Goal: Information Seeking & Learning: Check status

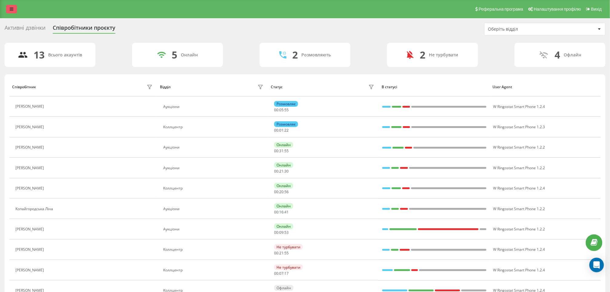
click at [13, 9] on icon at bounding box center [12, 9] width 4 height 4
click at [6, 7] on link at bounding box center [11, 9] width 11 height 8
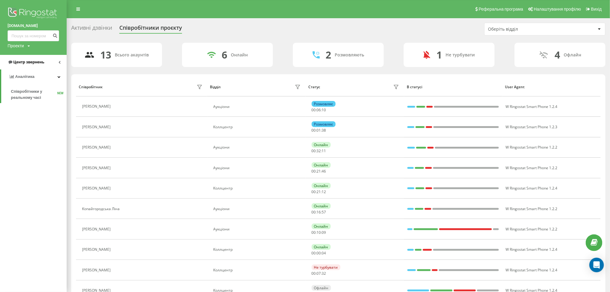
click at [46, 68] on link "Центр звернень" at bounding box center [33, 62] width 67 height 15
click at [19, 97] on span "Звіт про пропущені необроблені дзвінки" at bounding box center [37, 102] width 53 height 12
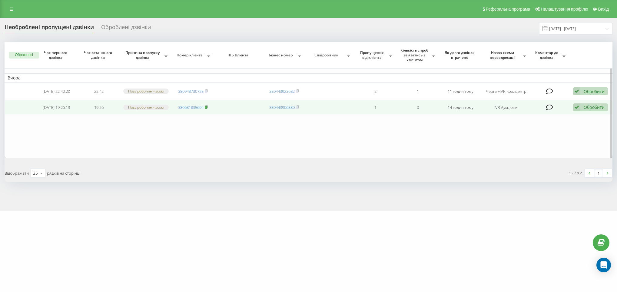
click at [208, 108] on icon at bounding box center [206, 107] width 3 height 4
click at [208, 107] on span at bounding box center [206, 107] width 3 height 5
click at [589, 105] on td "Обробити Не вдалося зв'язатися Зв'язався з клієнтом за допомогою іншого каналу …" at bounding box center [591, 107] width 43 height 15
click at [586, 110] on div "Обробити" at bounding box center [594, 107] width 21 height 6
click at [539, 131] on span "Зв'язався з клієнтом за допомогою іншого каналу" at bounding box center [551, 128] width 104 height 6
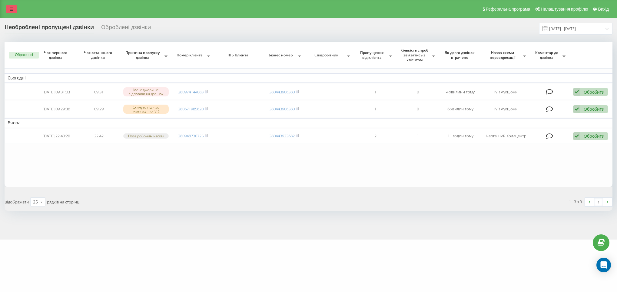
click at [11, 7] on icon at bounding box center [12, 9] width 4 height 4
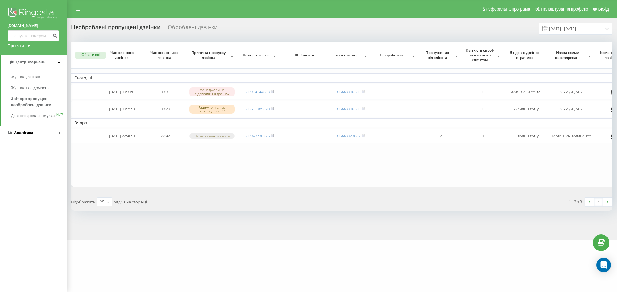
click at [27, 135] on span "Аналiтика" at bounding box center [21, 133] width 26 height 6
click at [28, 93] on span "Співробітники у реальному часі" at bounding box center [34, 95] width 46 height 12
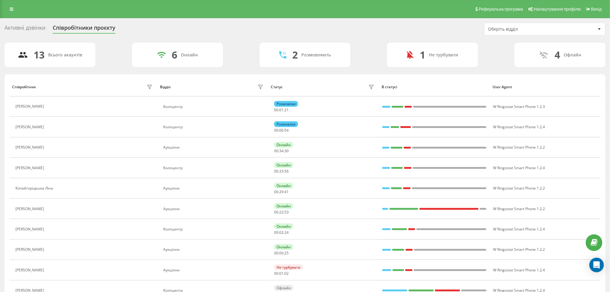
click at [5, 10] on div "Реферальна програма Налаштування профілю Вихід" at bounding box center [305, 9] width 610 height 18
click at [9, 12] on link at bounding box center [11, 9] width 11 height 8
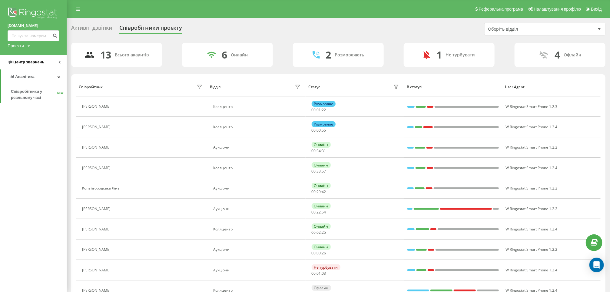
click at [35, 58] on link "Центр звернень" at bounding box center [33, 62] width 67 height 15
click at [27, 99] on span "Звіт про пропущені необроблені дзвінки" at bounding box center [37, 102] width 53 height 12
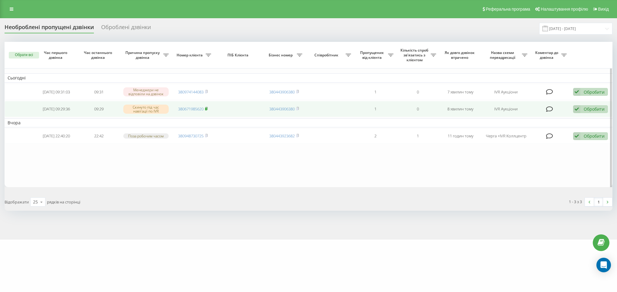
click at [207, 109] on icon at bounding box center [206, 109] width 3 height 4
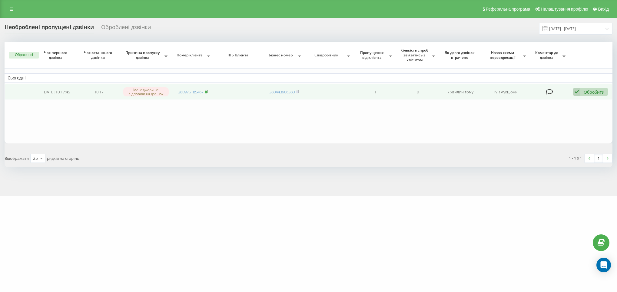
click at [207, 91] on rect at bounding box center [206, 92] width 2 height 3
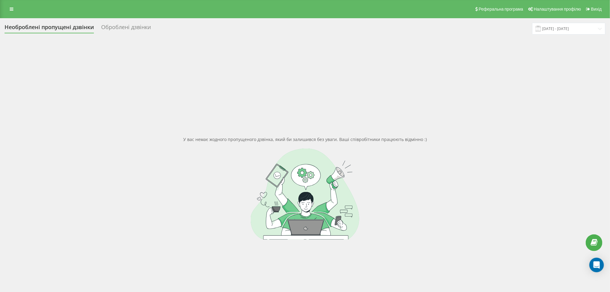
click at [215, 76] on div "У вас немає жодного пропущеного дзвінка, який би залишився без уваги. Ваші спів…" at bounding box center [305, 188] width 601 height 292
click at [15, 5] on link at bounding box center [11, 9] width 11 height 8
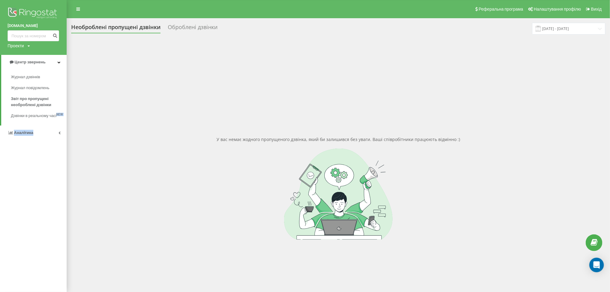
click at [37, 134] on div "Центр звернень Журнал дзвінків Журнал повідомлень Звіт про пропущені необроблен…" at bounding box center [33, 97] width 67 height 85
drag, startPoint x: 37, startPoint y: 134, endPoint x: 36, endPoint y: 137, distance: 3.3
click at [36, 137] on link "Аналiтика" at bounding box center [33, 132] width 67 height 15
click at [62, 58] on link "Центр звернень" at bounding box center [33, 62] width 67 height 15
click at [26, 106] on span "Звіт про пропущені необроблені дзвінки" at bounding box center [37, 102] width 53 height 12
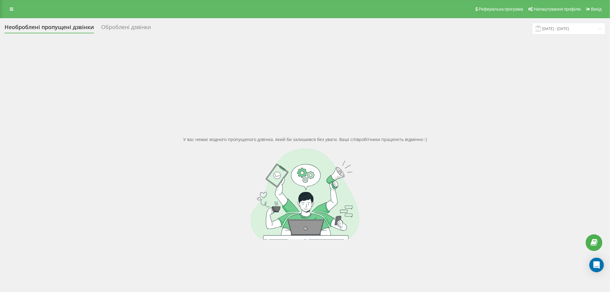
click at [2, 10] on div "Реферальна програма Налаштування профілю Вихід" at bounding box center [305, 9] width 610 height 18
click at [6, 9] on link at bounding box center [11, 9] width 11 height 8
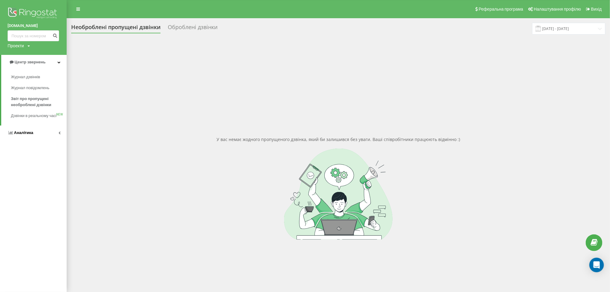
click at [35, 132] on link "Аналiтика" at bounding box center [33, 132] width 67 height 15
click at [30, 86] on link "Співробітники у реальному часі NEW" at bounding box center [39, 94] width 56 height 17
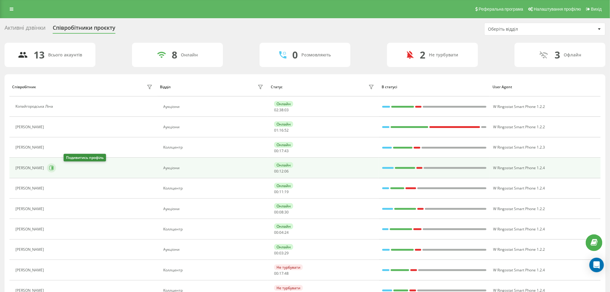
click at [54, 166] on icon at bounding box center [51, 167] width 5 height 5
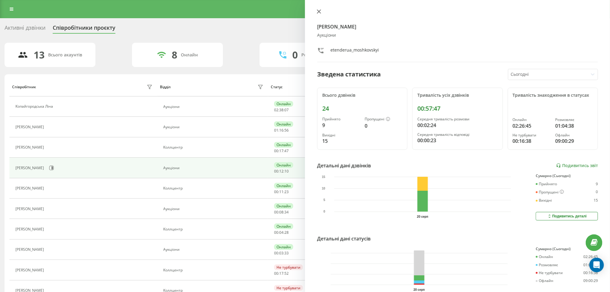
click at [319, 11] on icon at bounding box center [319, 12] width 4 height 4
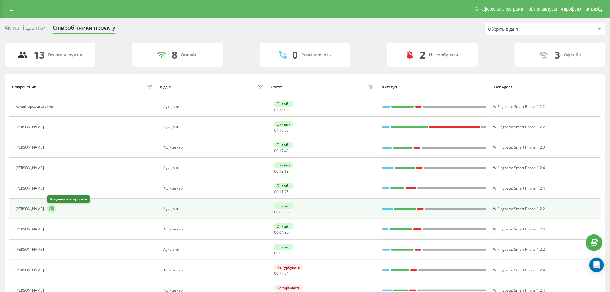
click at [53, 209] on icon at bounding box center [53, 208] width 2 height 3
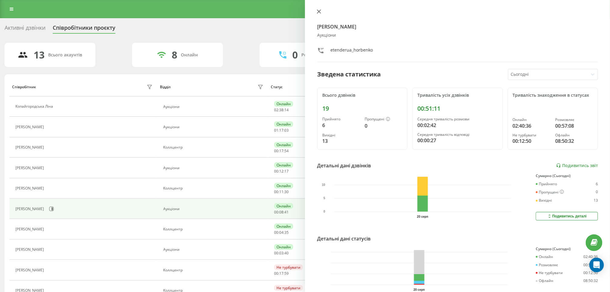
click at [319, 10] on icon at bounding box center [319, 11] width 4 height 4
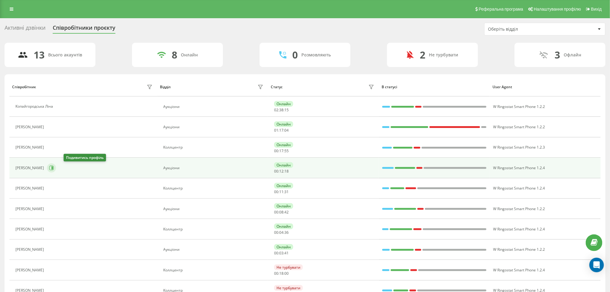
click at [56, 171] on button at bounding box center [51, 167] width 9 height 9
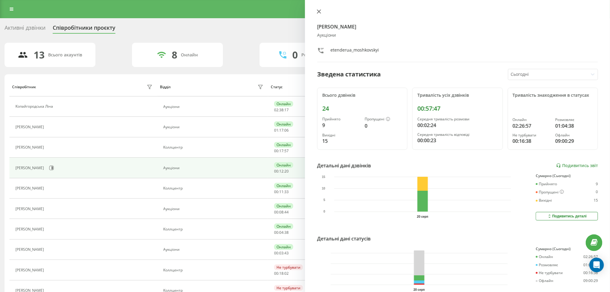
click at [319, 13] on icon at bounding box center [319, 11] width 4 height 4
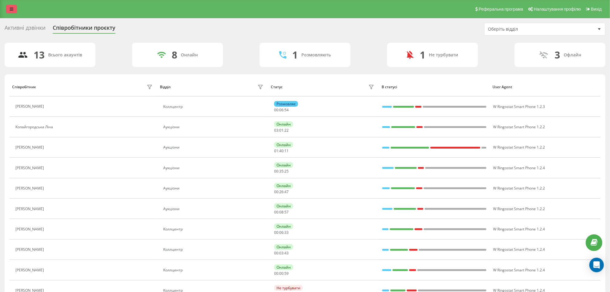
click at [10, 8] on icon at bounding box center [12, 9] width 4 height 4
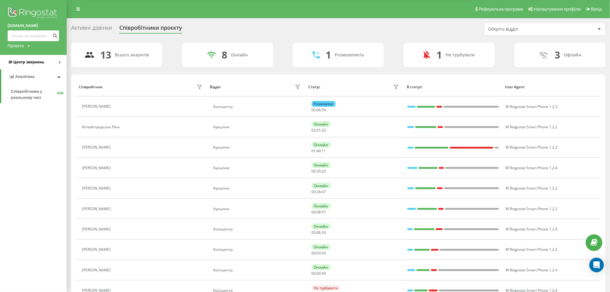
click at [48, 58] on link "Центр звернень" at bounding box center [33, 62] width 67 height 15
click at [31, 101] on span "Звіт про пропущені необроблені дзвінки" at bounding box center [37, 102] width 53 height 12
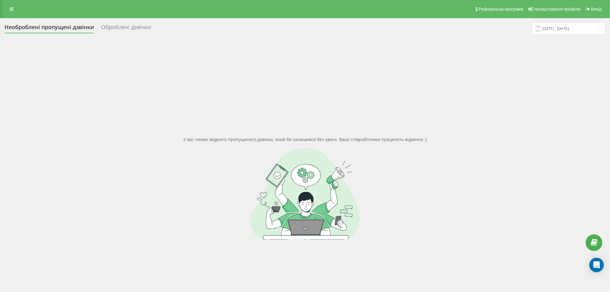
drag, startPoint x: 9, startPoint y: 11, endPoint x: 20, endPoint y: 92, distance: 81.9
click at [9, 11] on link at bounding box center [11, 9] width 11 height 8
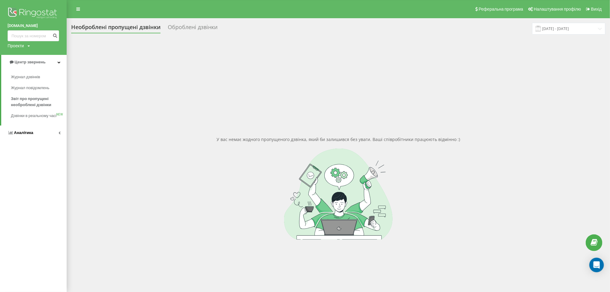
click at [27, 135] on span "Аналiтика" at bounding box center [23, 132] width 19 height 5
click at [35, 91] on span "Співробітники у реальному часі" at bounding box center [34, 95] width 46 height 12
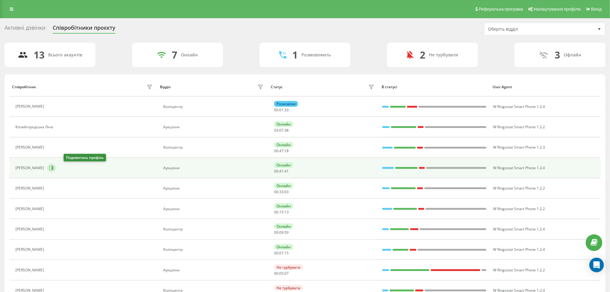
click at [53, 169] on icon at bounding box center [53, 167] width 2 height 3
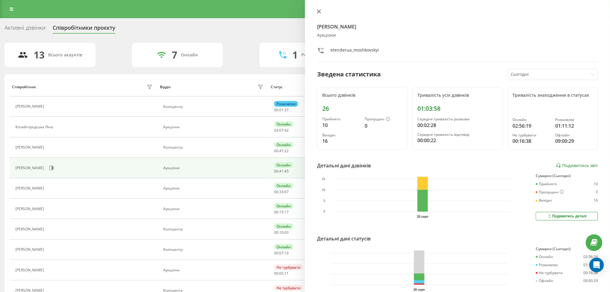
click at [320, 12] on icon at bounding box center [319, 11] width 4 height 4
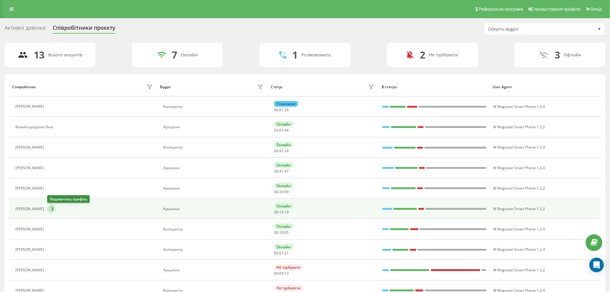
click at [50, 213] on button at bounding box center [51, 208] width 9 height 9
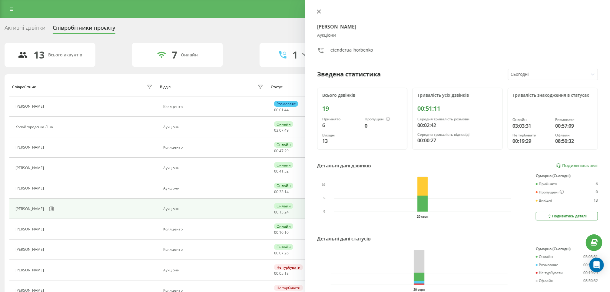
click at [320, 12] on icon at bounding box center [319, 11] width 4 height 4
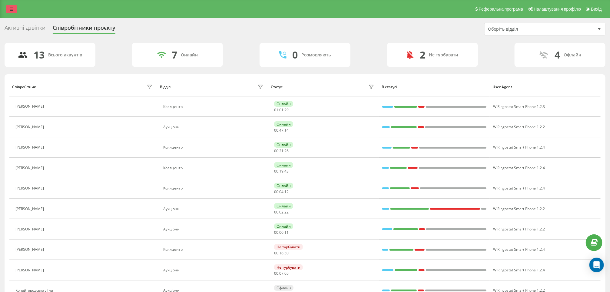
click at [10, 5] on link at bounding box center [11, 9] width 11 height 8
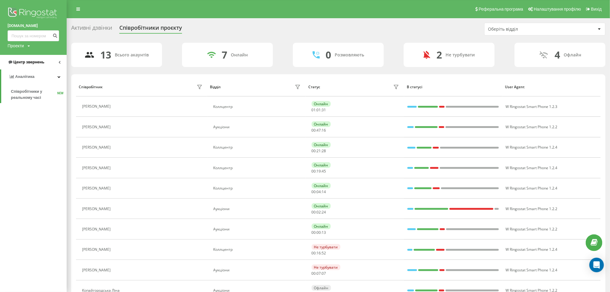
click at [38, 58] on link "Центр звернень" at bounding box center [33, 62] width 67 height 15
click at [31, 102] on span "Звіт про пропущені необроблені дзвінки" at bounding box center [37, 102] width 53 height 12
